Goal: Task Accomplishment & Management: Complete application form

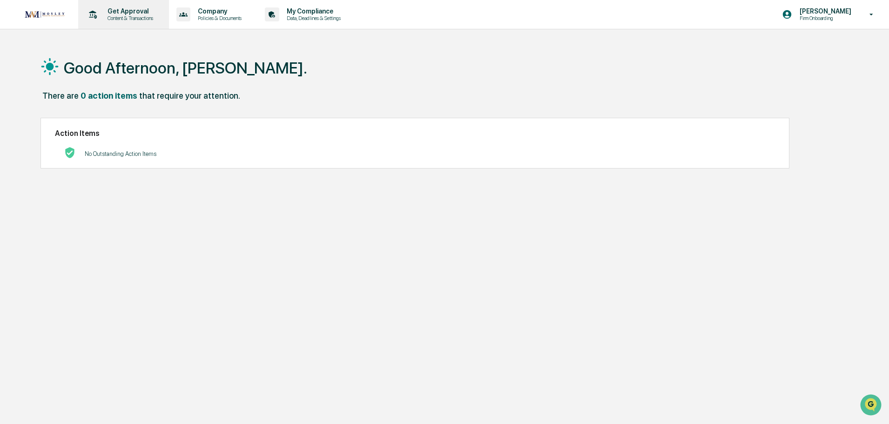
click at [122, 11] on p "Get Approval" at bounding box center [129, 10] width 58 height 7
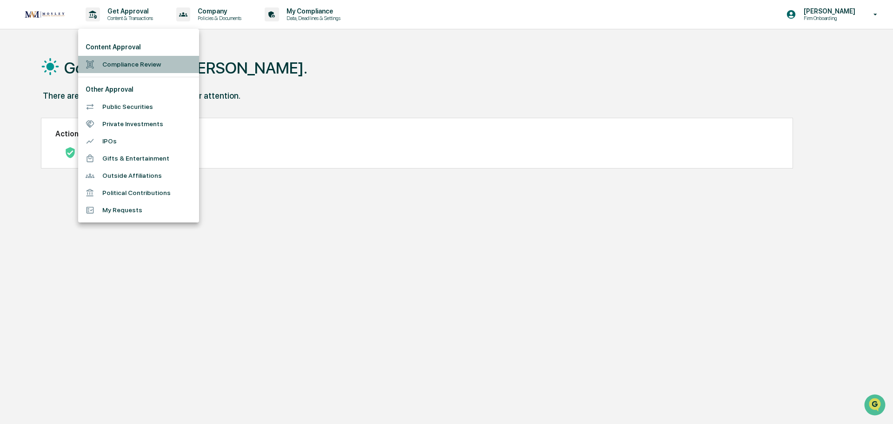
click at [119, 63] on li "Compliance Review" at bounding box center [138, 64] width 121 height 17
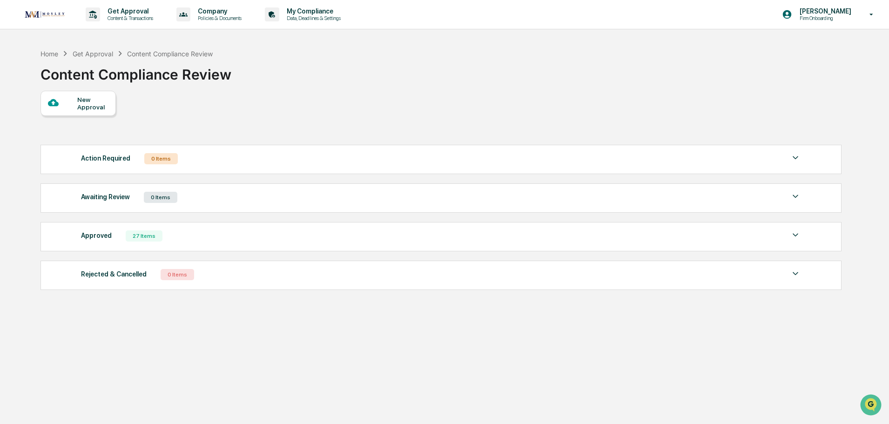
click at [84, 105] on div "New Approval" at bounding box center [92, 103] width 31 height 15
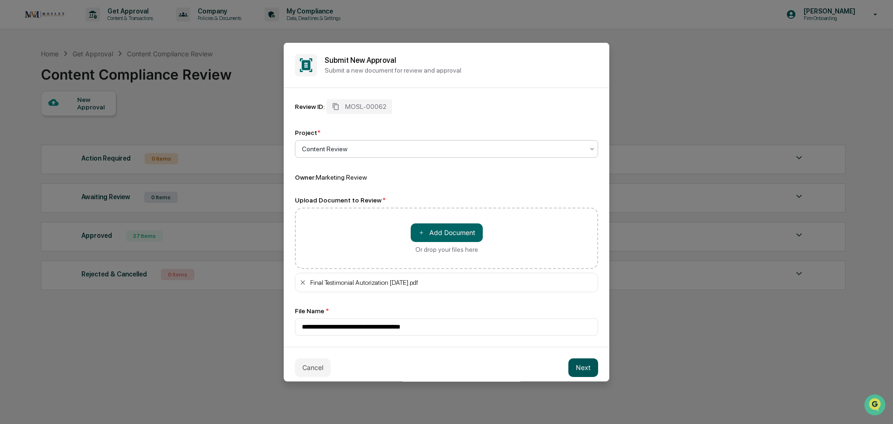
click at [574, 365] on button "Next" at bounding box center [584, 367] width 30 height 19
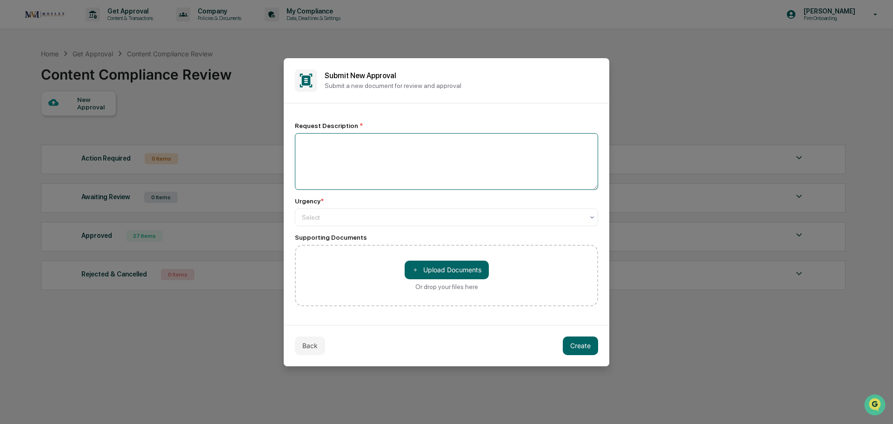
click at [301, 142] on textarea at bounding box center [446, 161] width 303 height 57
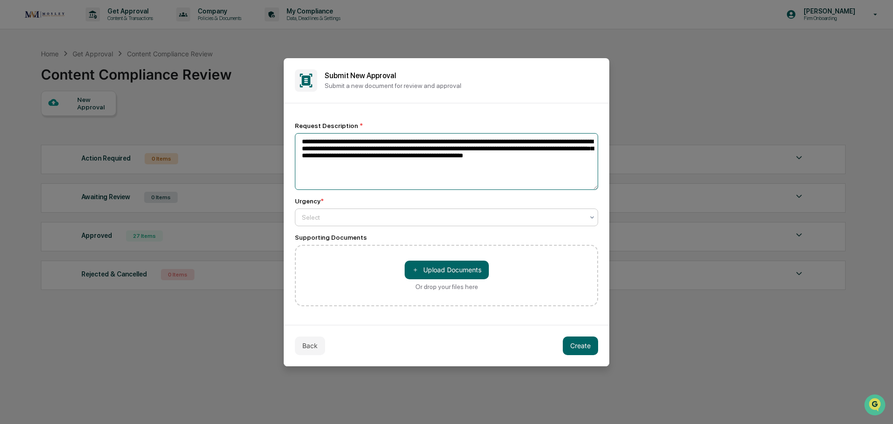
type textarea "**********"
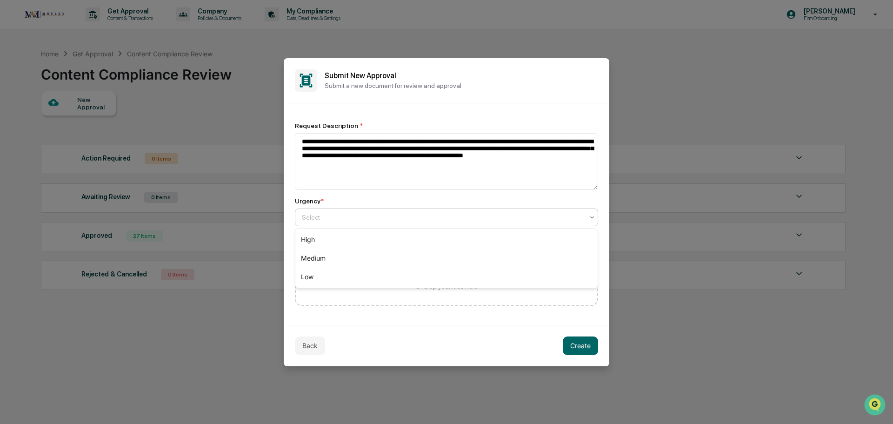
click at [333, 221] on div at bounding box center [443, 217] width 282 height 9
click at [306, 259] on div "Medium" at bounding box center [446, 258] width 302 height 19
click at [579, 346] on button "Create" at bounding box center [580, 345] width 35 height 19
